Goal: Task Accomplishment & Management: Use online tool/utility

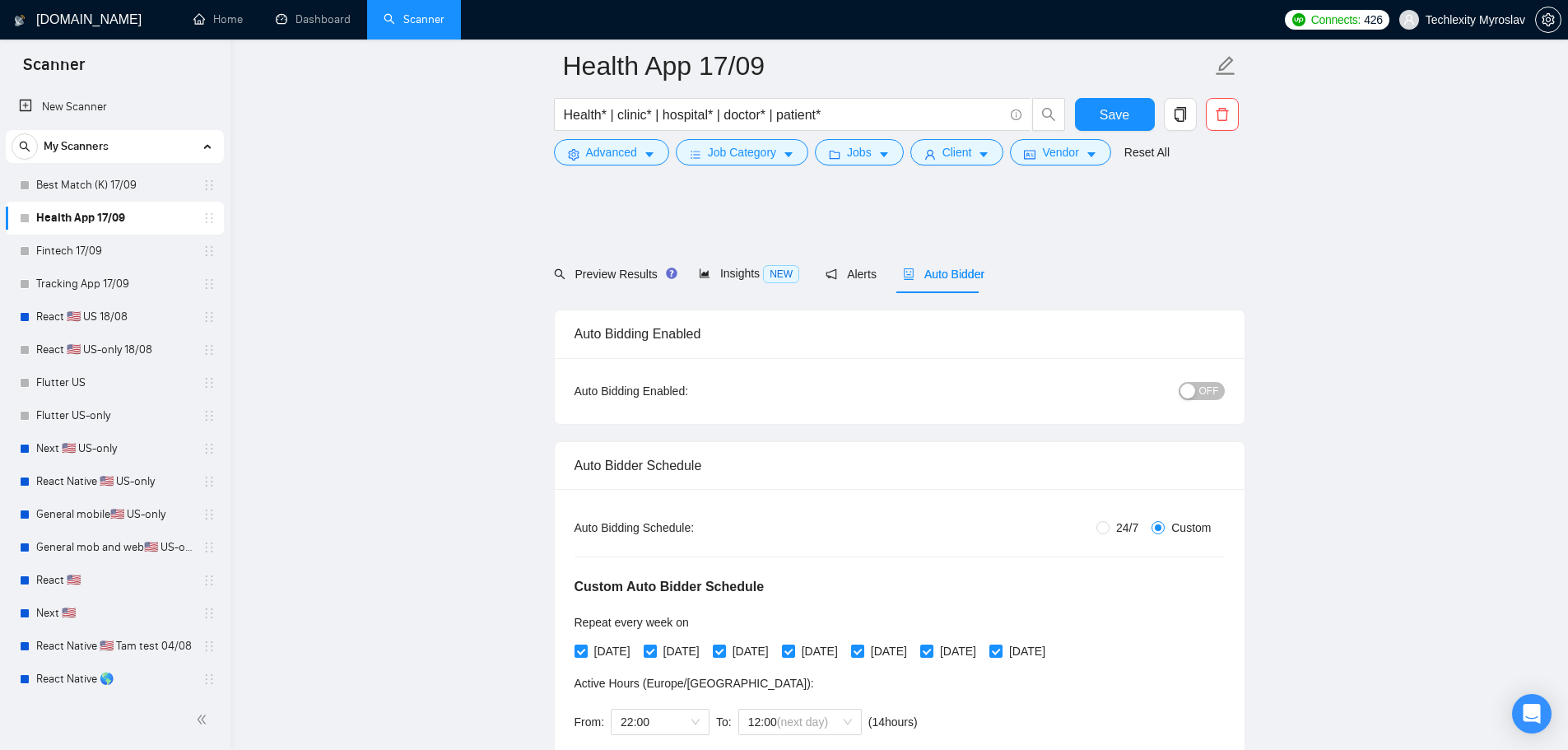
scroll to position [1070, 0]
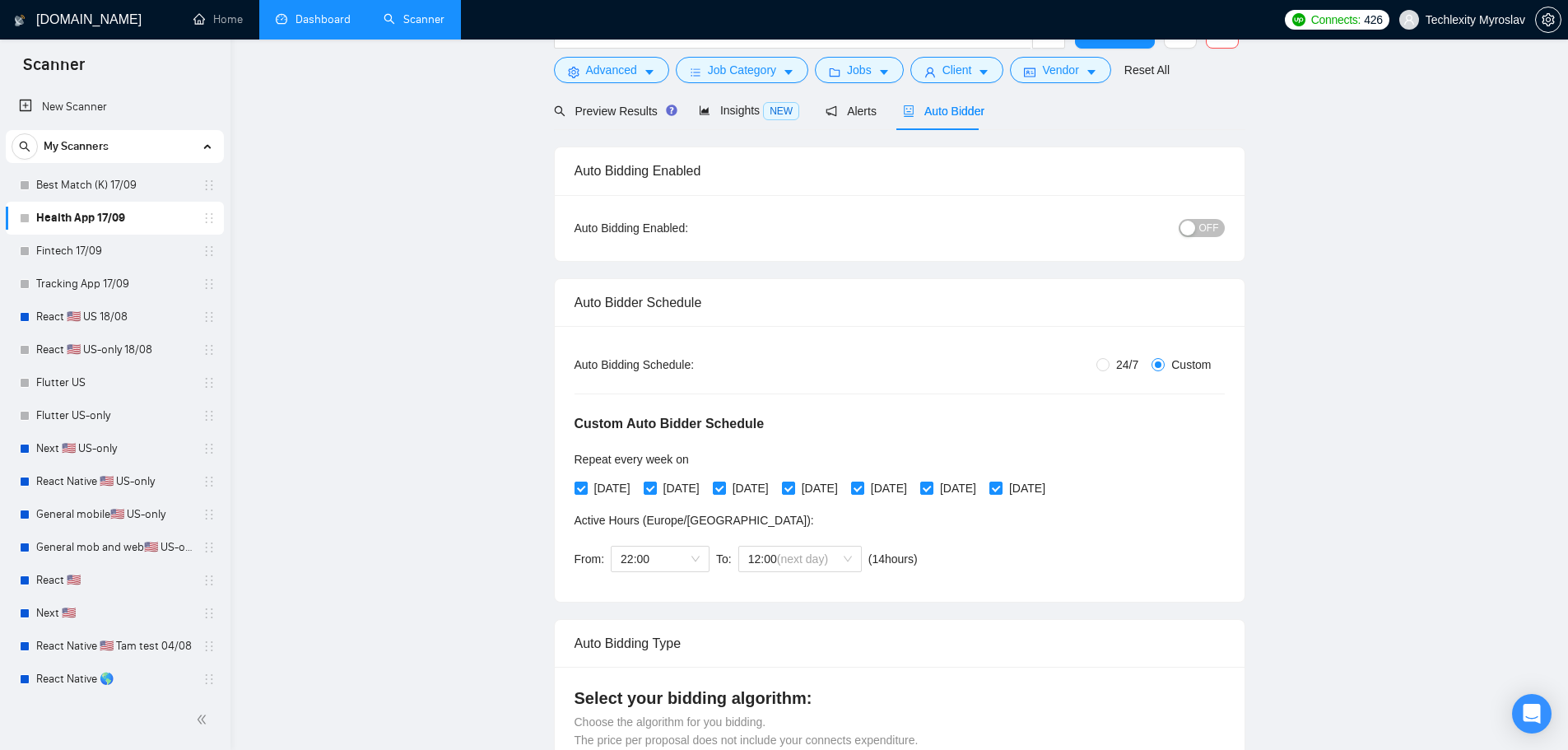
scroll to position [0, 0]
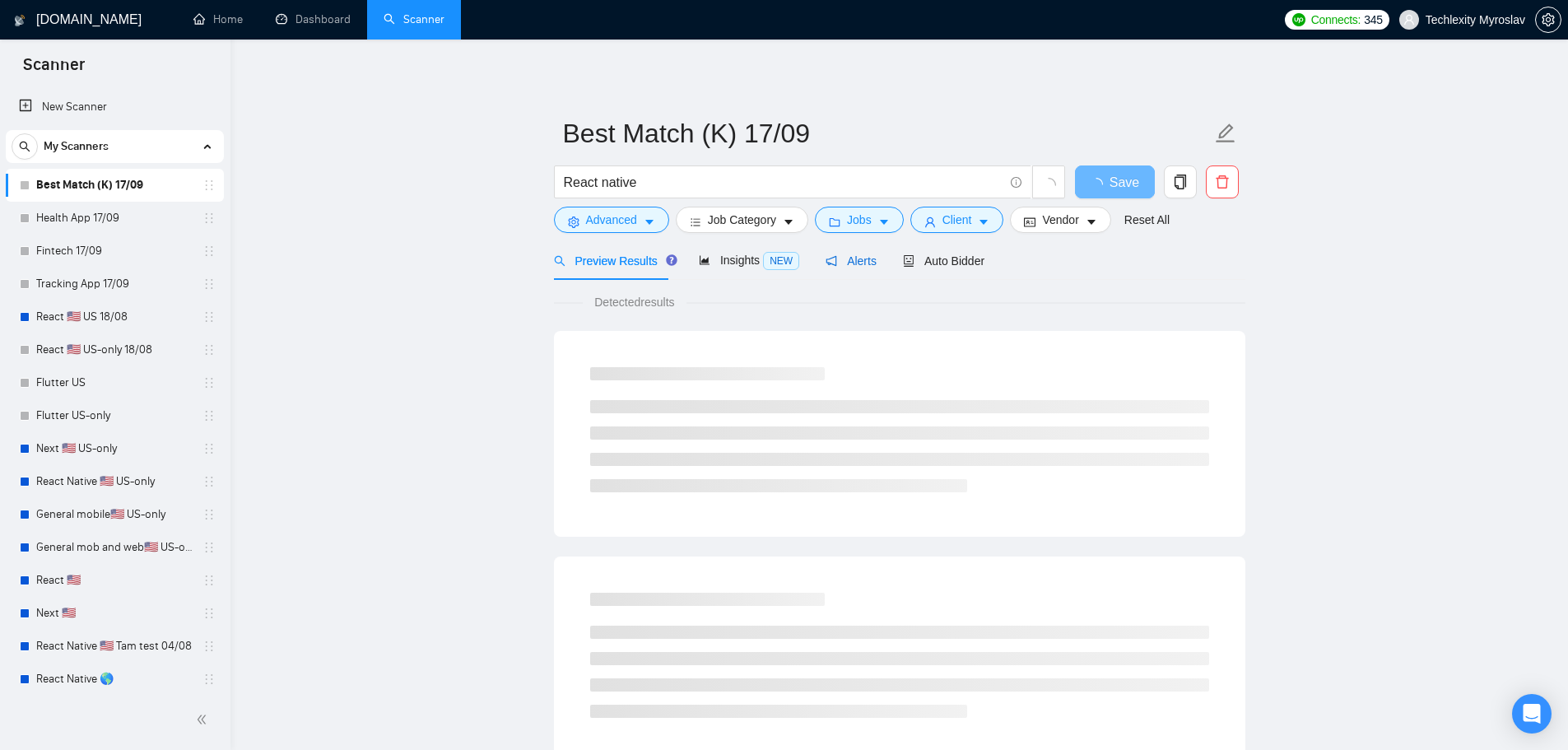
click at [855, 262] on span "Alerts" at bounding box center [851, 261] width 51 height 13
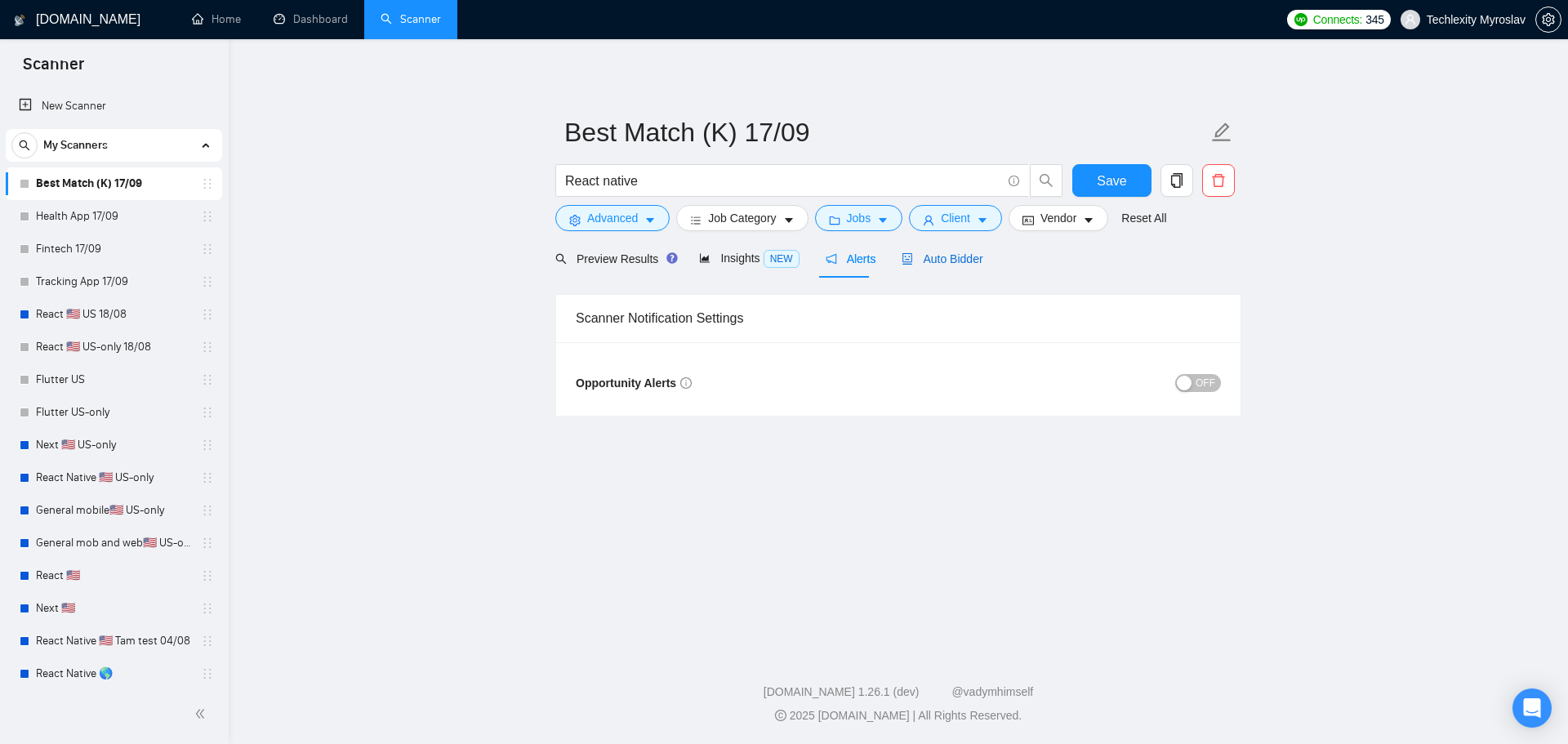
click at [914, 257] on span "Auto Bidder" at bounding box center [942, 259] width 81 height 13
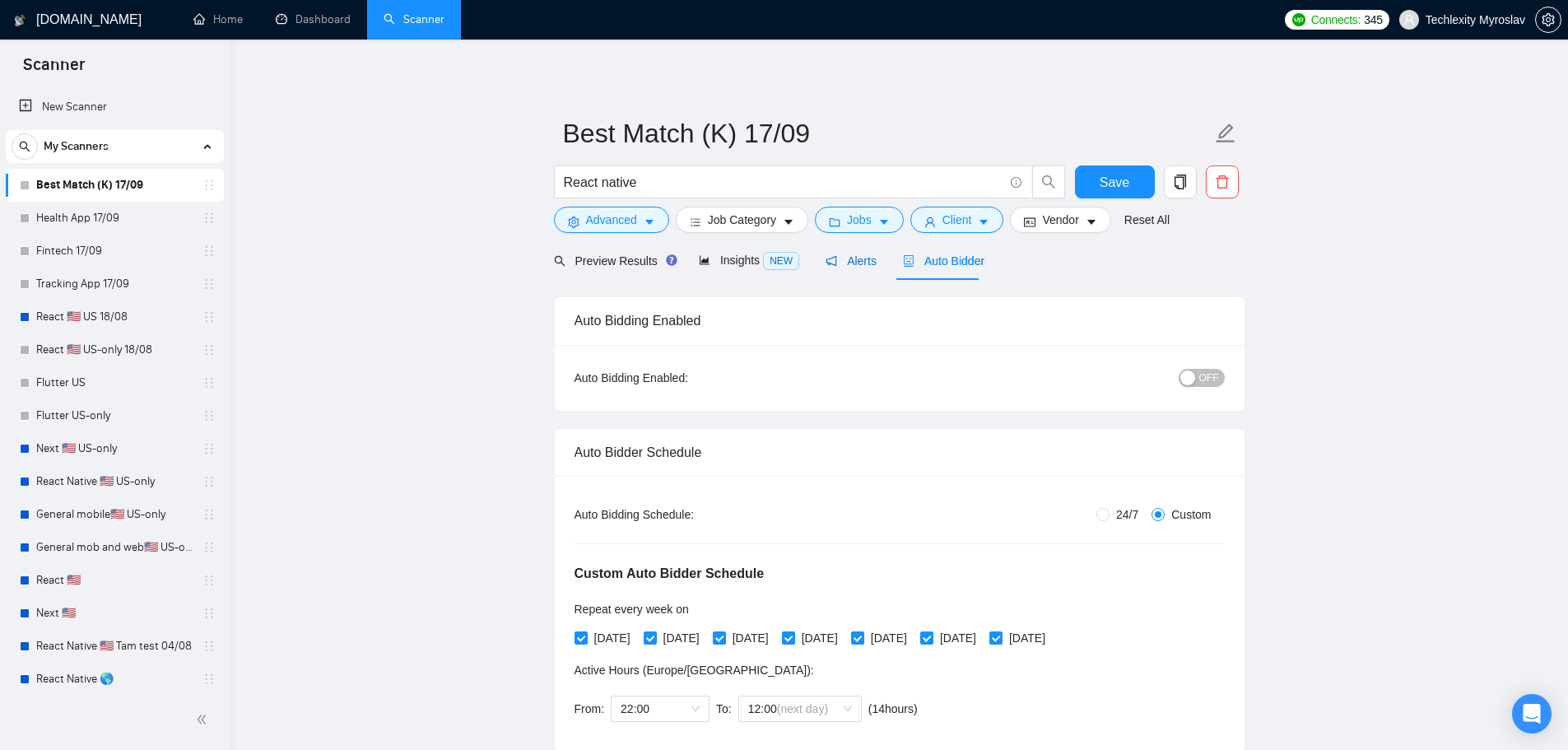
click at [830, 261] on icon "notification" at bounding box center [831, 261] width 11 height 11
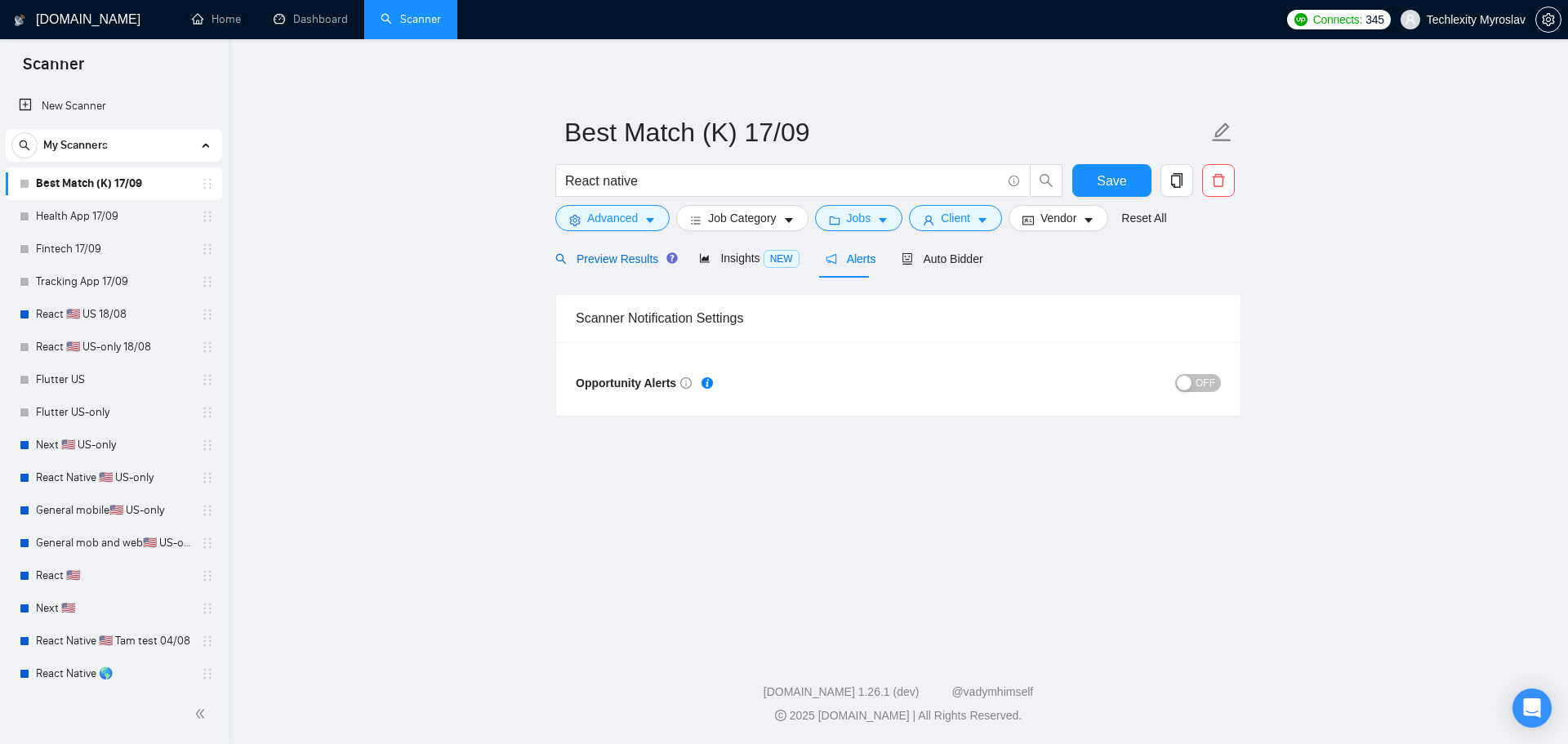
click at [608, 254] on span "Preview Results" at bounding box center [615, 259] width 118 height 13
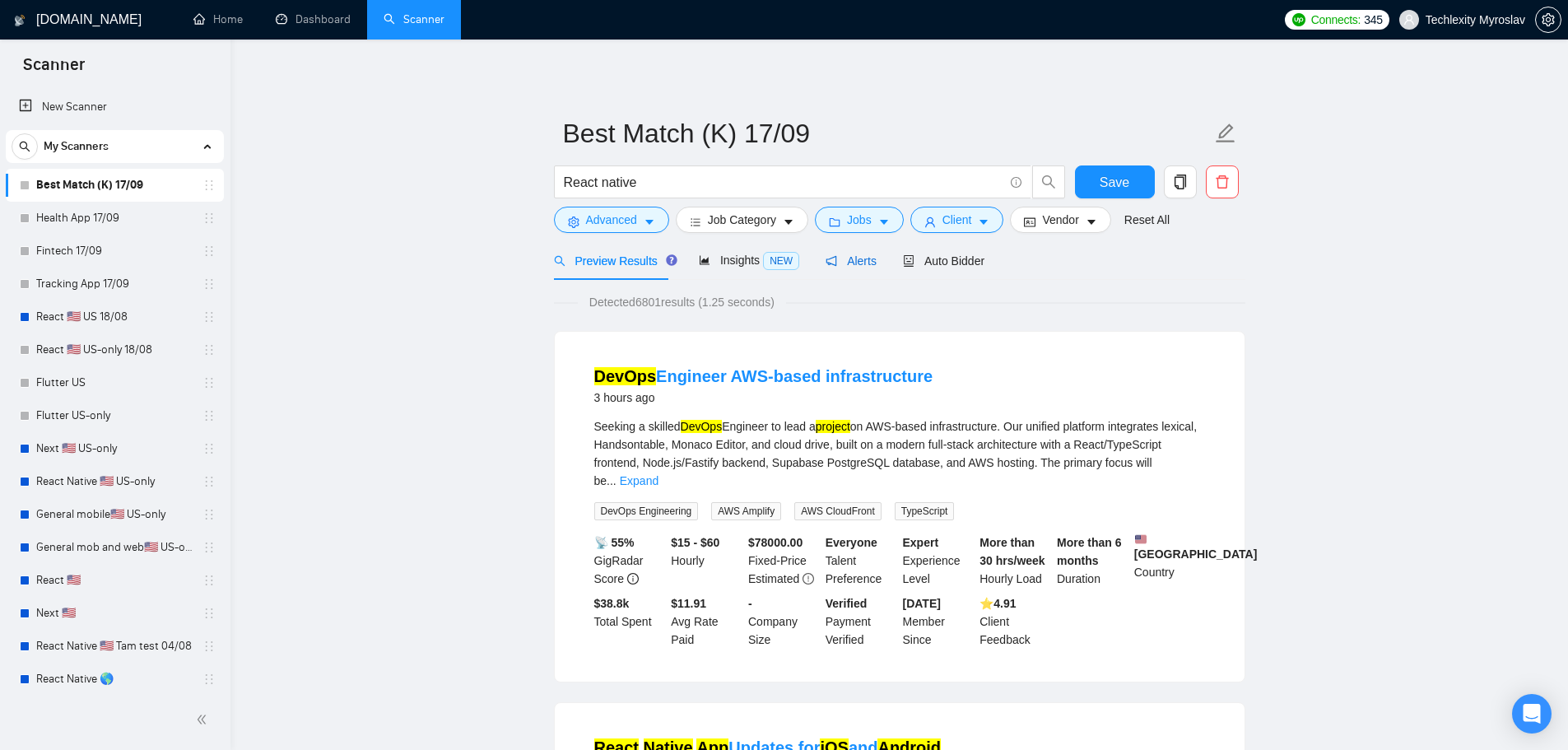
click at [864, 259] on span "Alerts" at bounding box center [851, 261] width 51 height 13
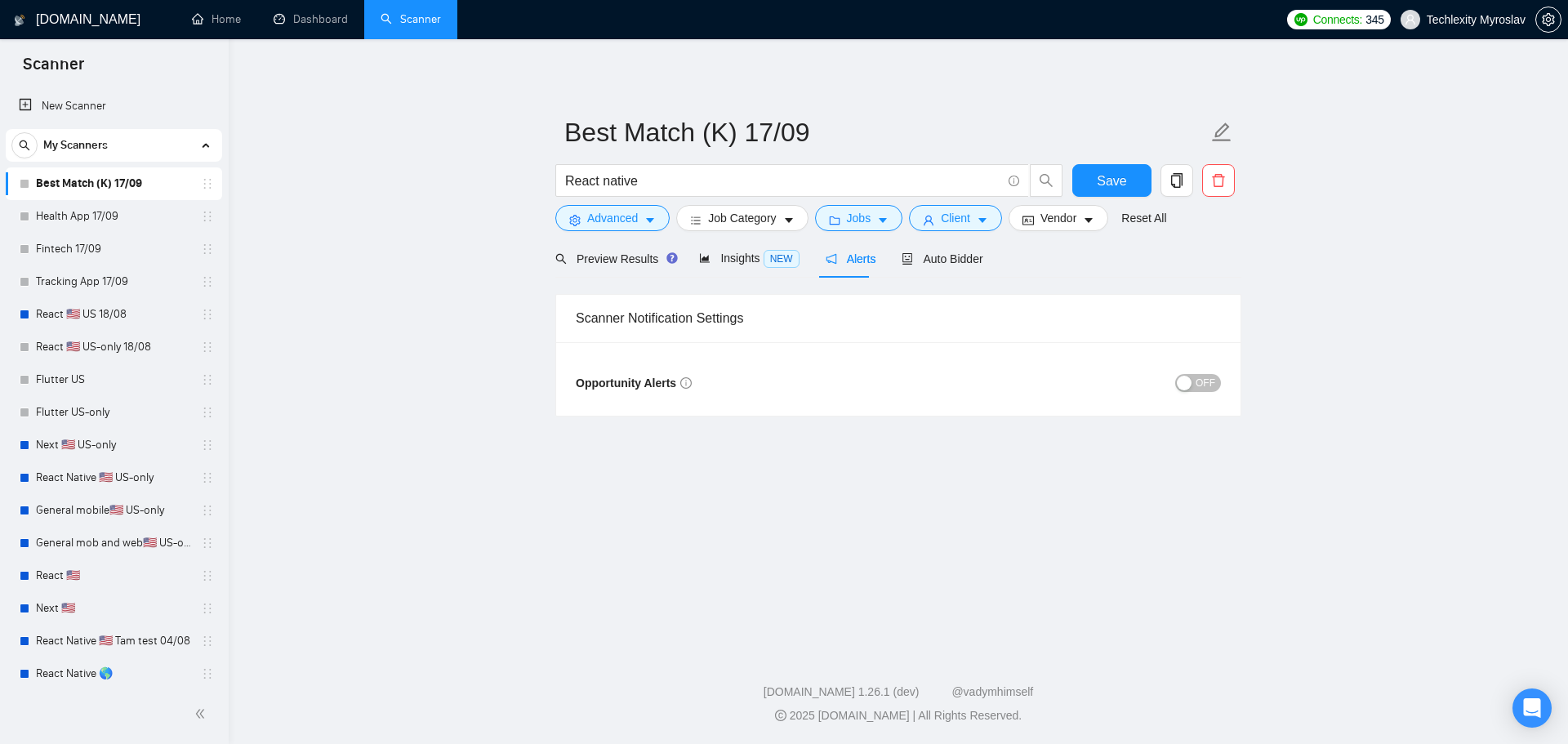
click at [1188, 386] on div "button" at bounding box center [1184, 383] width 15 height 15
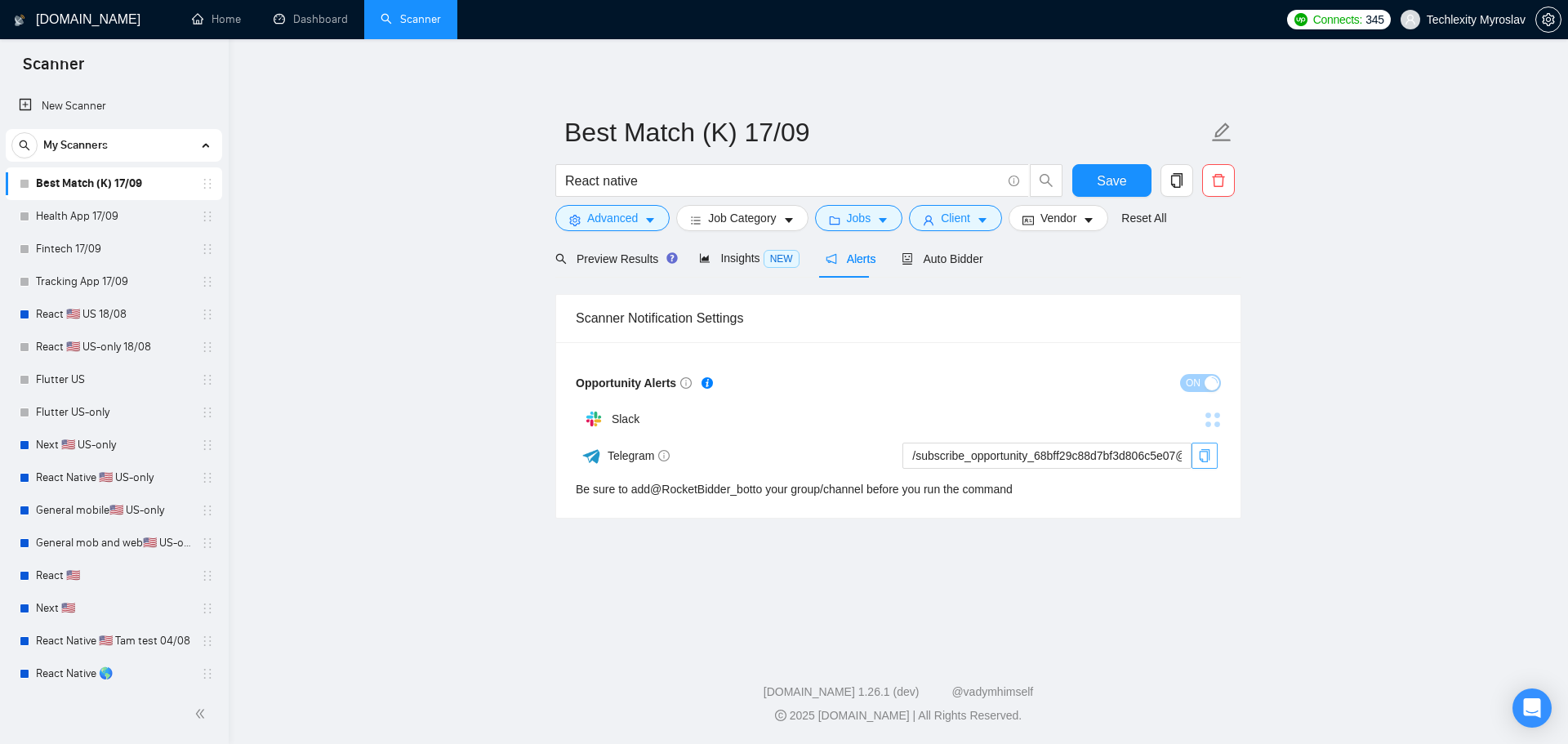
click at [1201, 453] on icon "copy" at bounding box center [1205, 456] width 11 height 13
